Goal: Check status: Check status

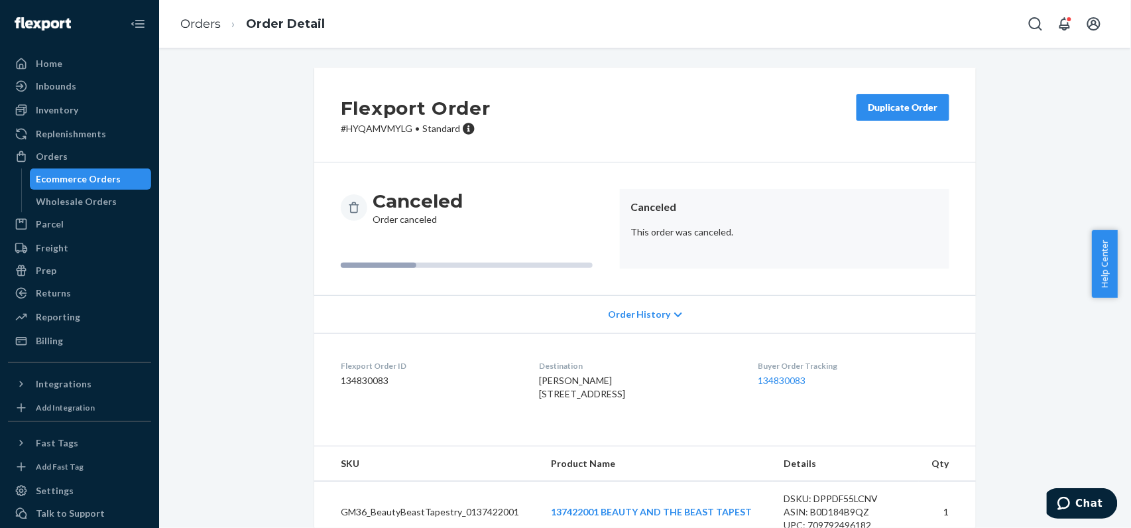
click at [225, 22] on li "Order Detail" at bounding box center [273, 24] width 104 height 18
click at [200, 22] on link "Orders" at bounding box center [200, 24] width 40 height 15
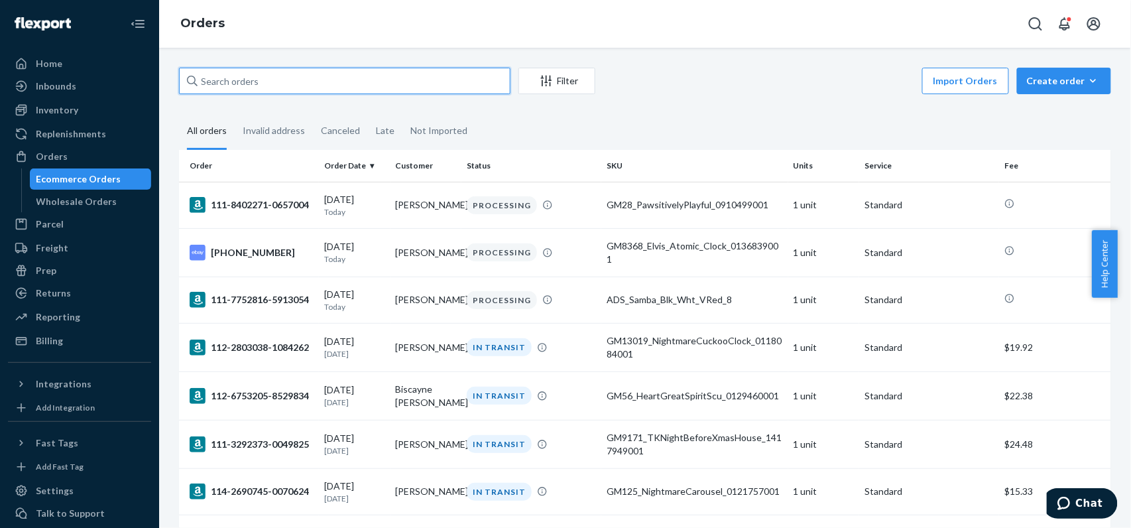
click at [416, 81] on input "text" at bounding box center [344, 81] width 331 height 27
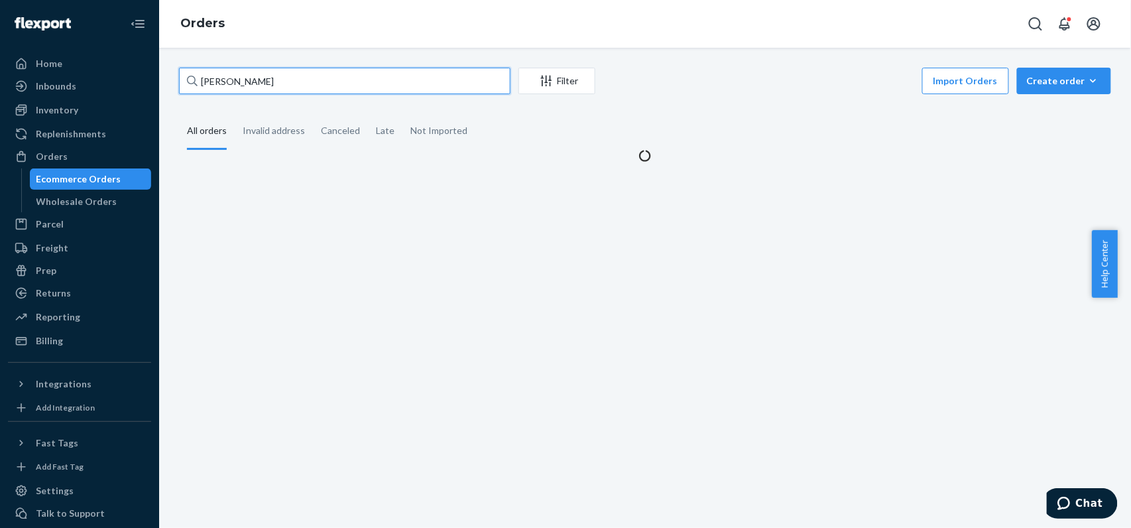
type input "[PERSON_NAME]"
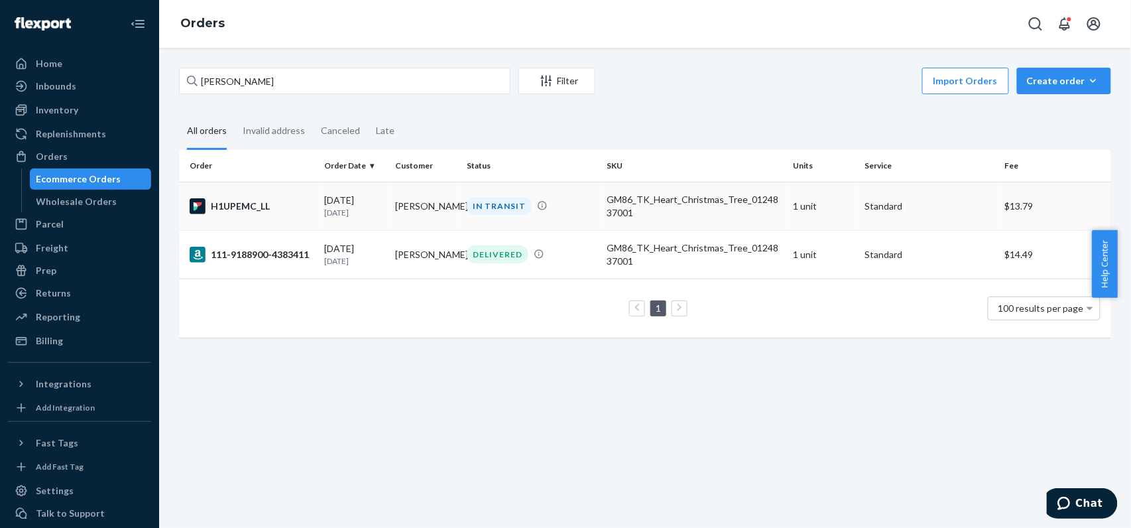
click at [624, 218] on div "GM86_TK_Heart_Christmas_Tree_0124837001" at bounding box center [695, 206] width 176 height 27
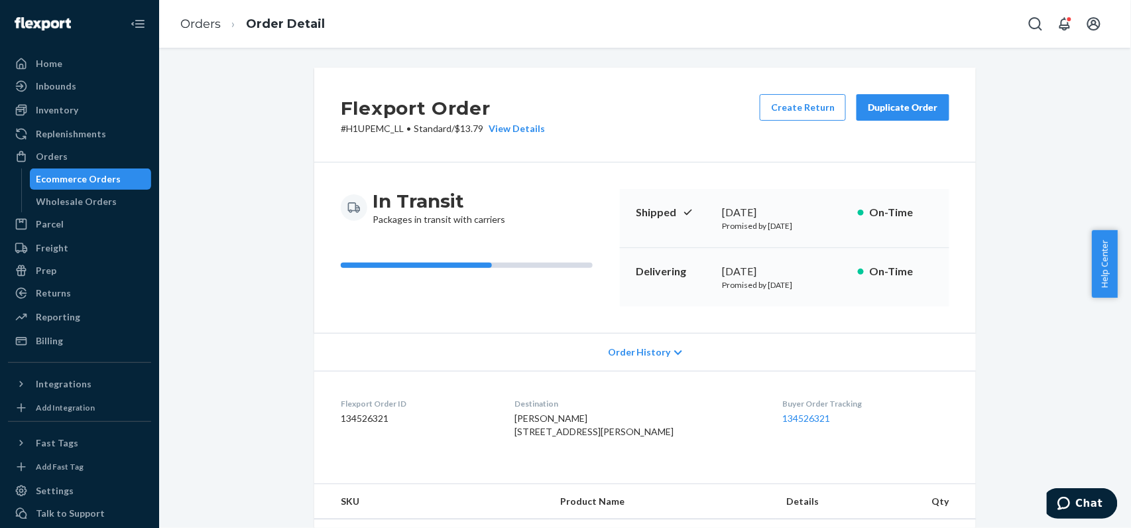
click at [676, 345] on div "Order History" at bounding box center [645, 352] width 662 height 38
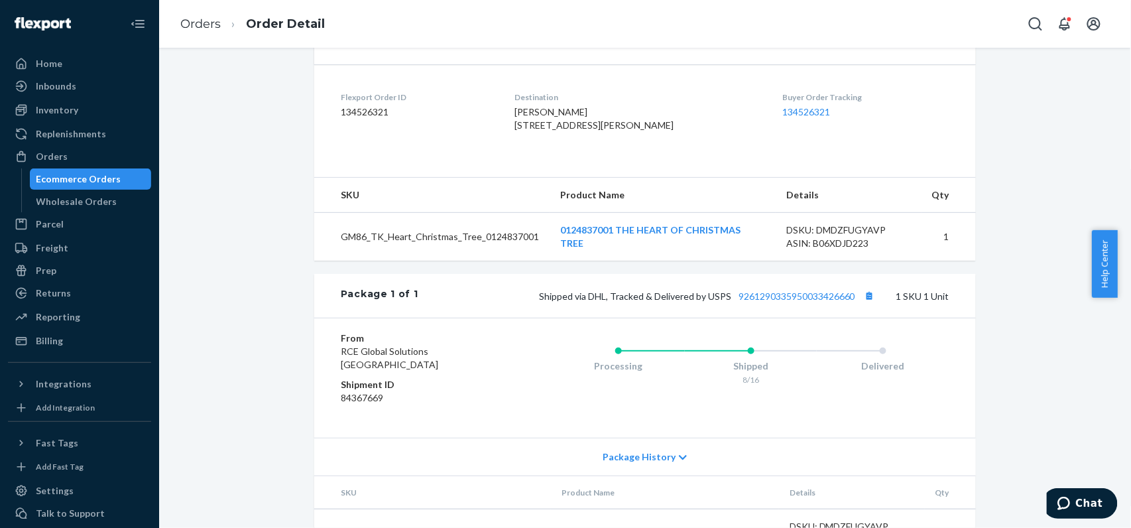
scroll to position [692, 0]
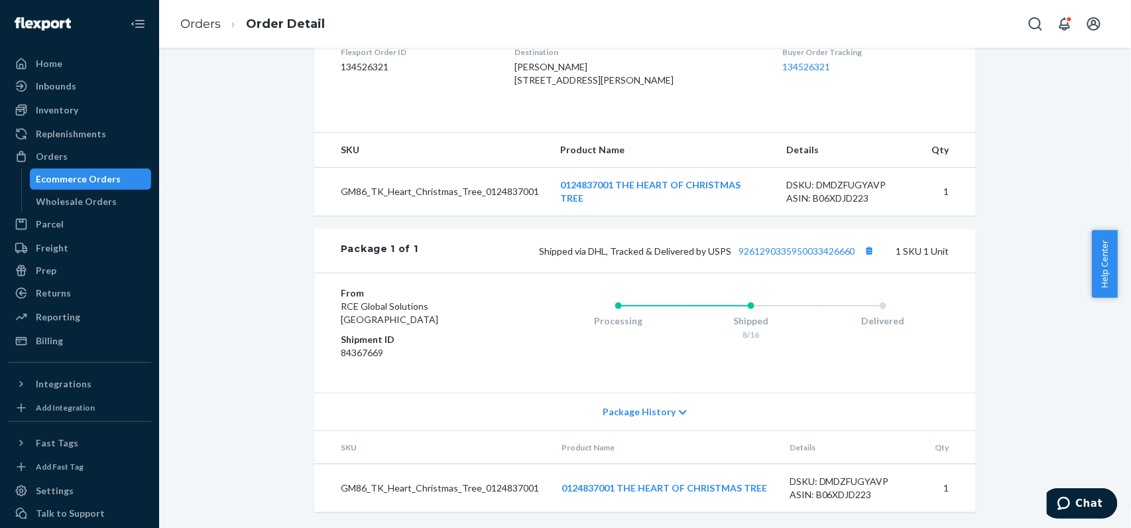
click at [679, 415] on icon at bounding box center [683, 412] width 8 height 9
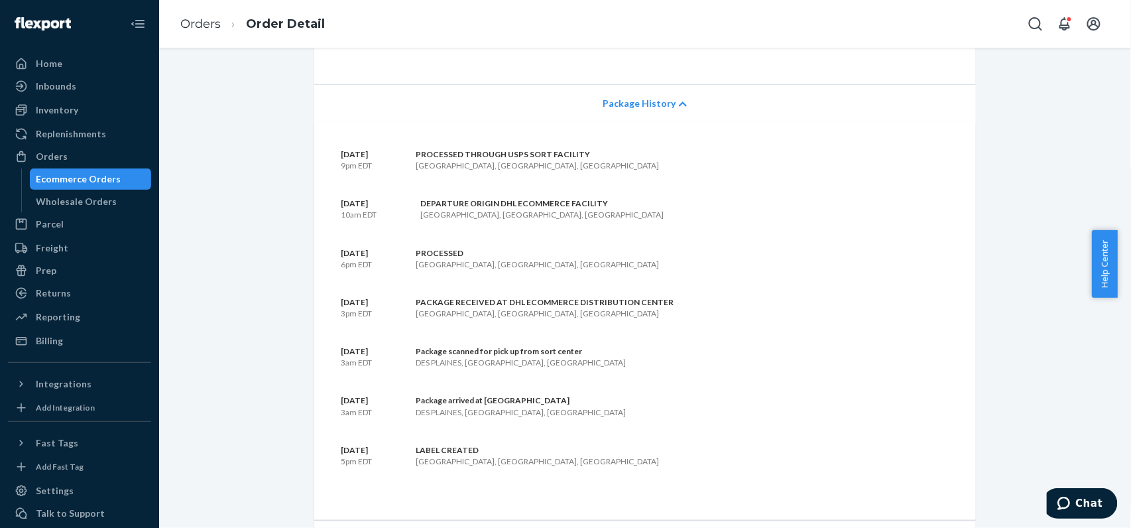
scroll to position [707, 0]
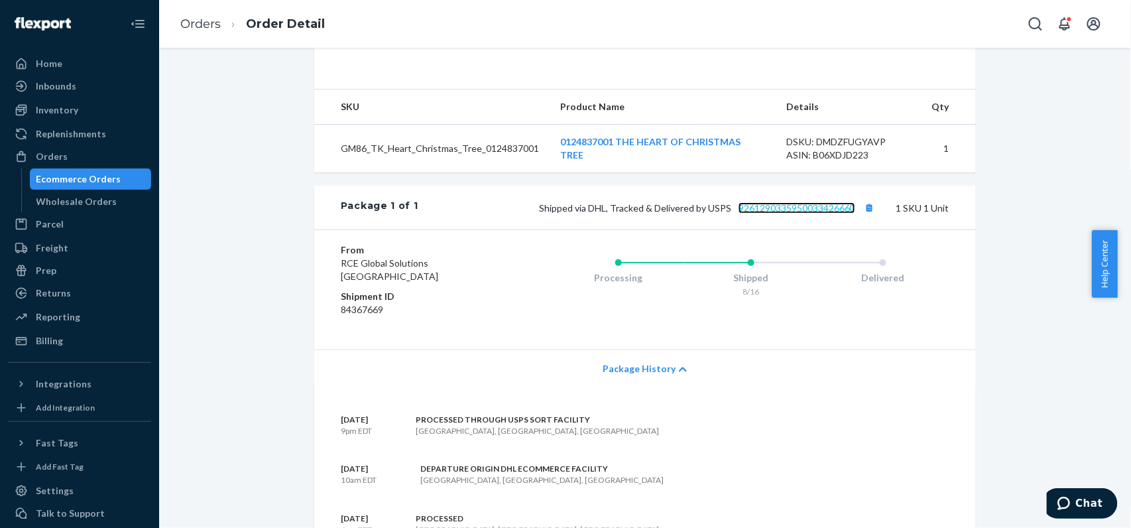
click at [772, 213] on link "9261290335950033426660" at bounding box center [796, 207] width 117 height 11
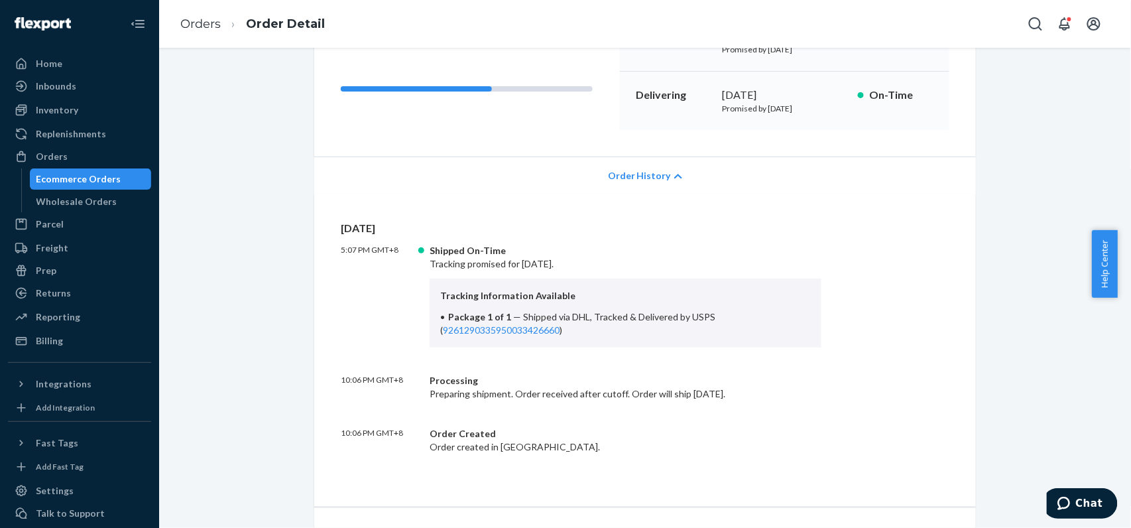
scroll to position [0, 0]
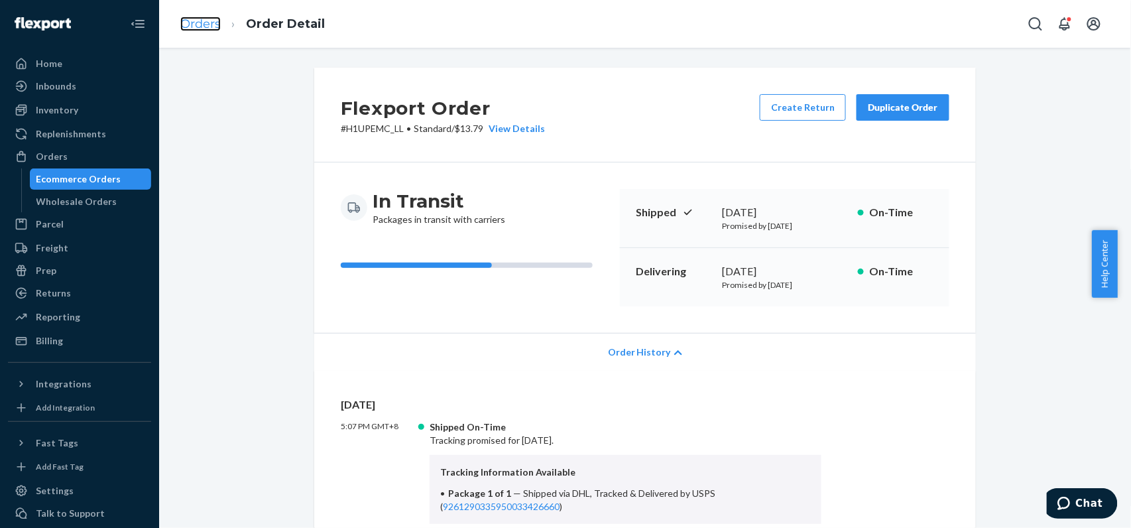
click at [210, 27] on link "Orders" at bounding box center [200, 24] width 40 height 15
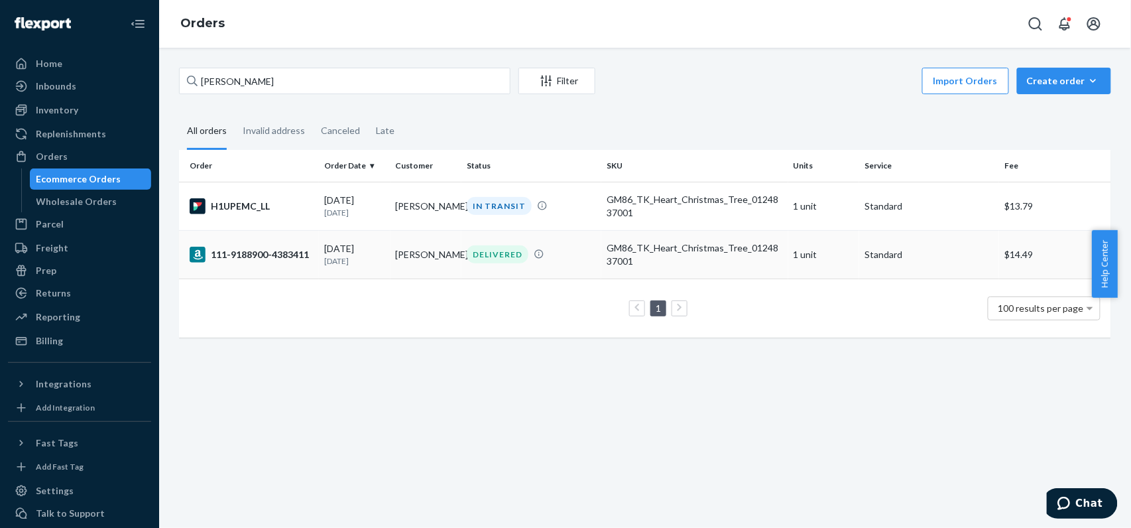
click at [390, 245] on td "[PERSON_NAME]" at bounding box center [426, 254] width 72 height 48
